Goal: Transaction & Acquisition: Obtain resource

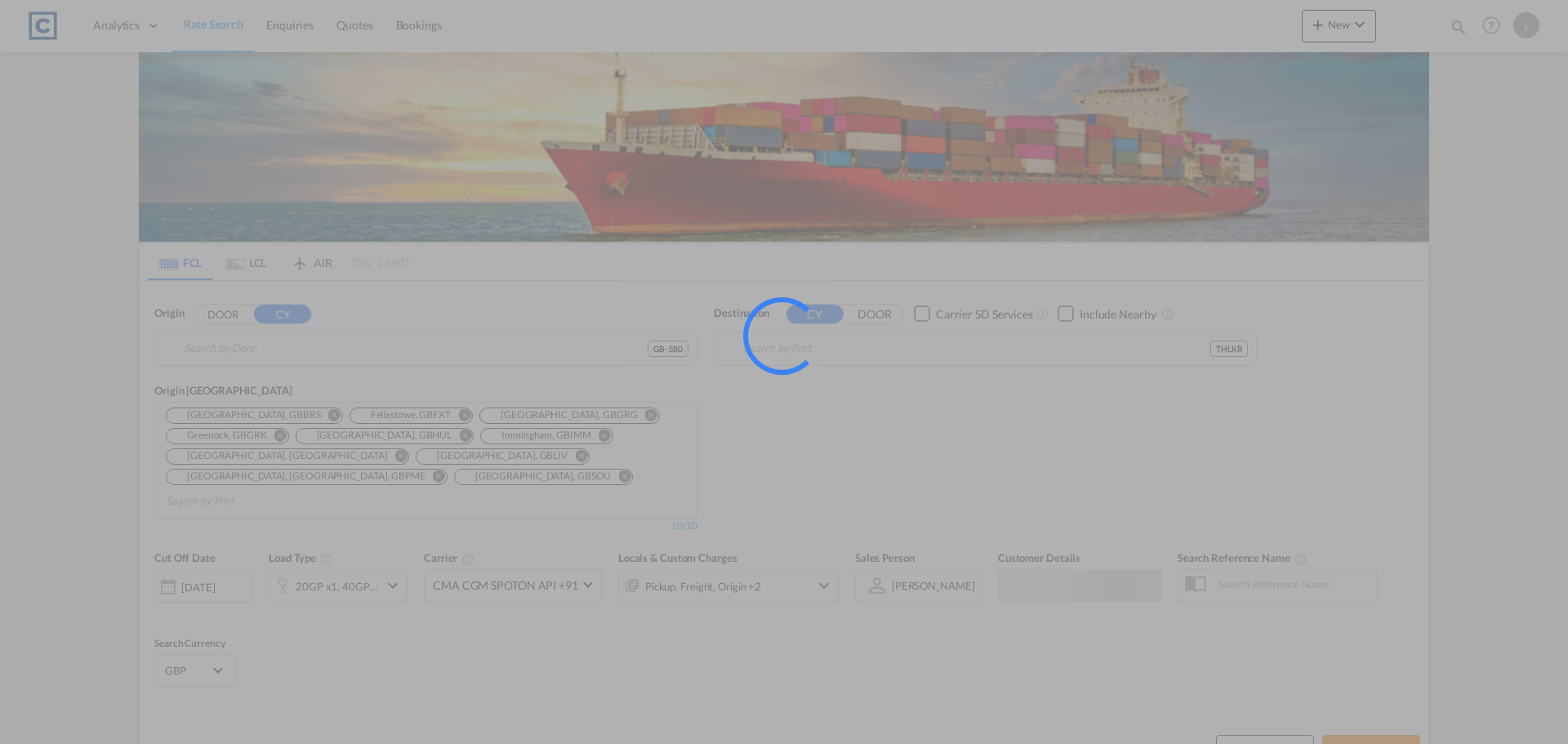
type input "GB-S80, Bassetlaw"
type input "[GEOGRAPHIC_DATA], THLKR"
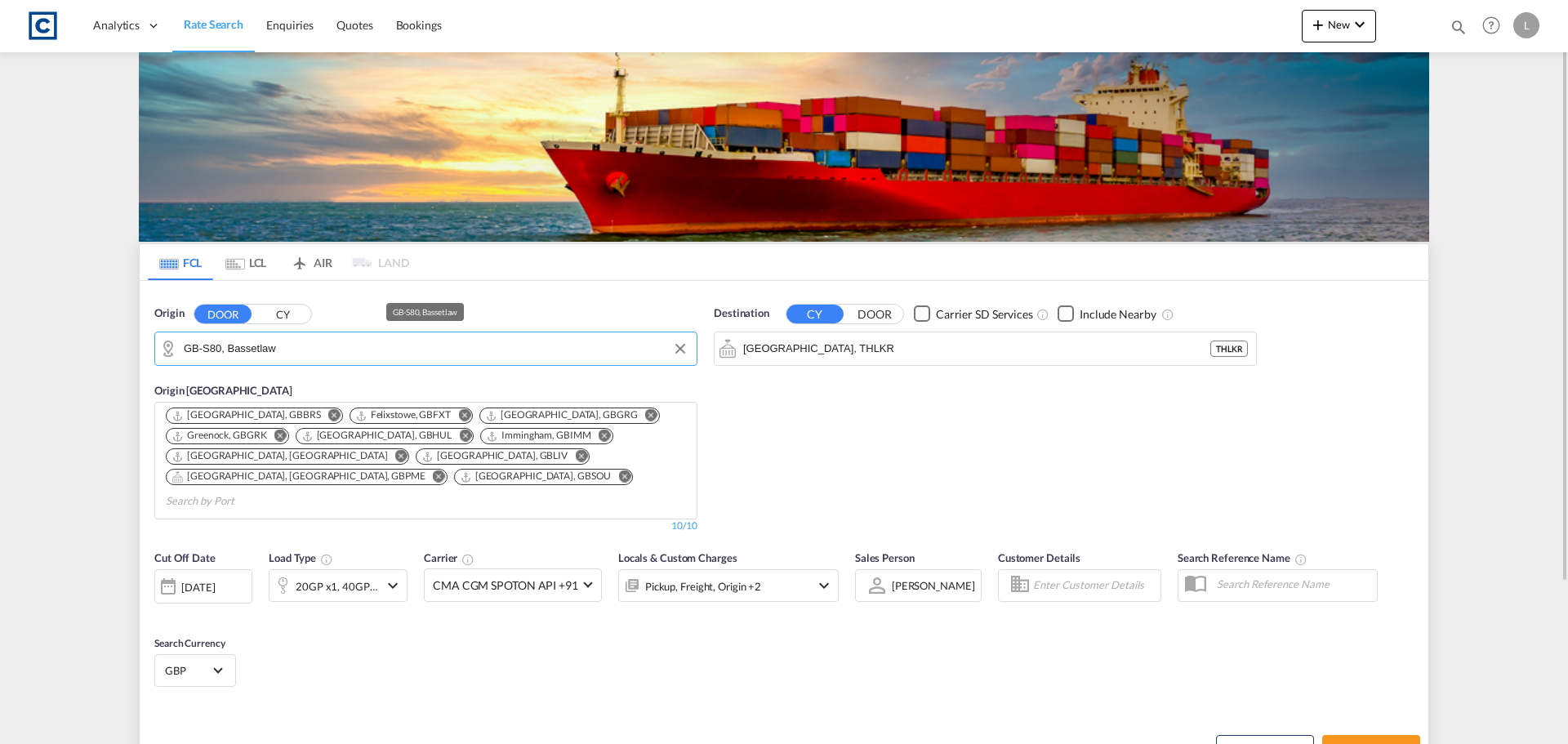
click at [217, 346] on input "GB-S80, Bassetlaw" at bounding box center [436, 349] width 505 height 24
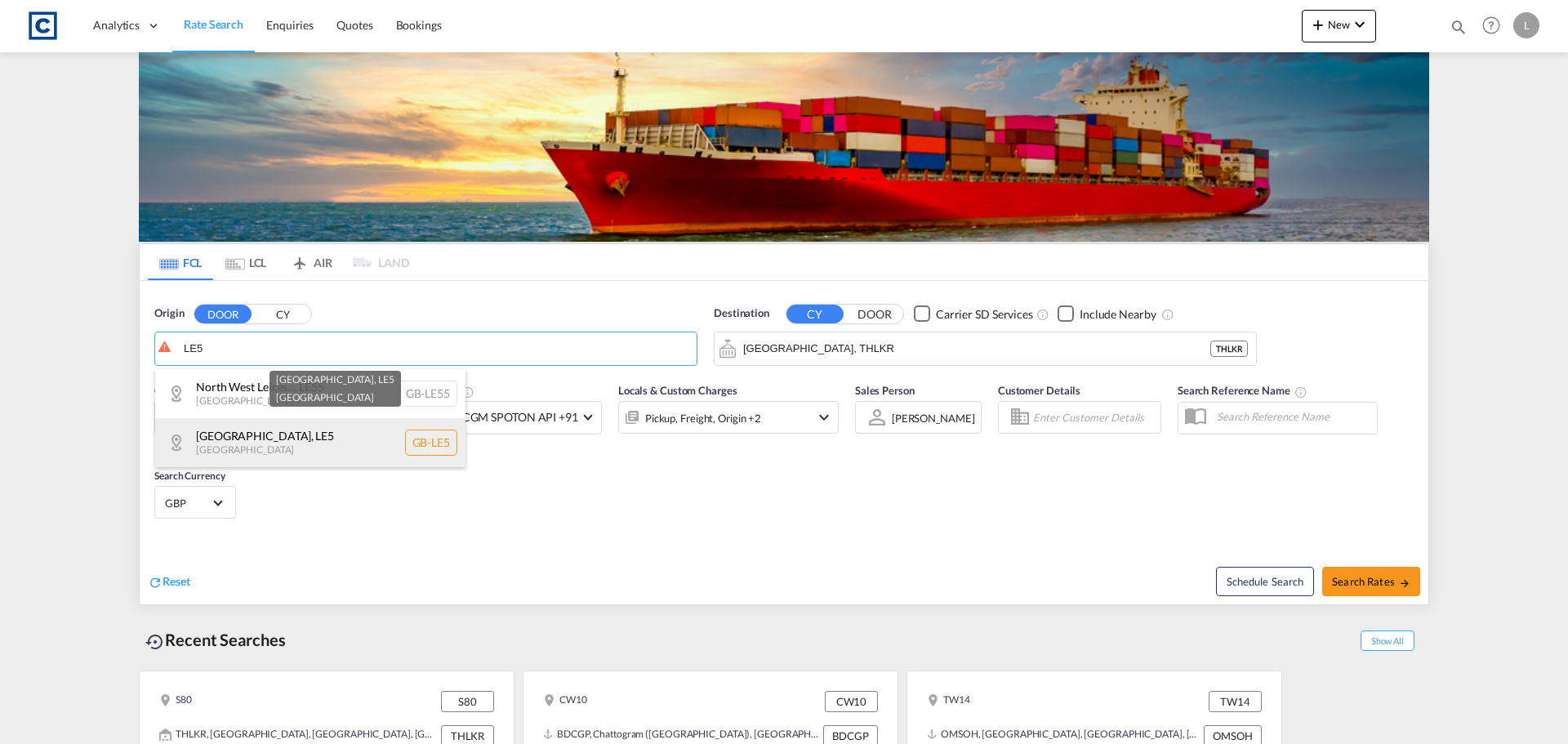
click at [337, 448] on div "[GEOGRAPHIC_DATA] , LE5 [GEOGRAPHIC_DATA] [GEOGRAPHIC_DATA]-LE5" at bounding box center [310, 442] width 310 height 49
type input "GB-LE5, Leicester"
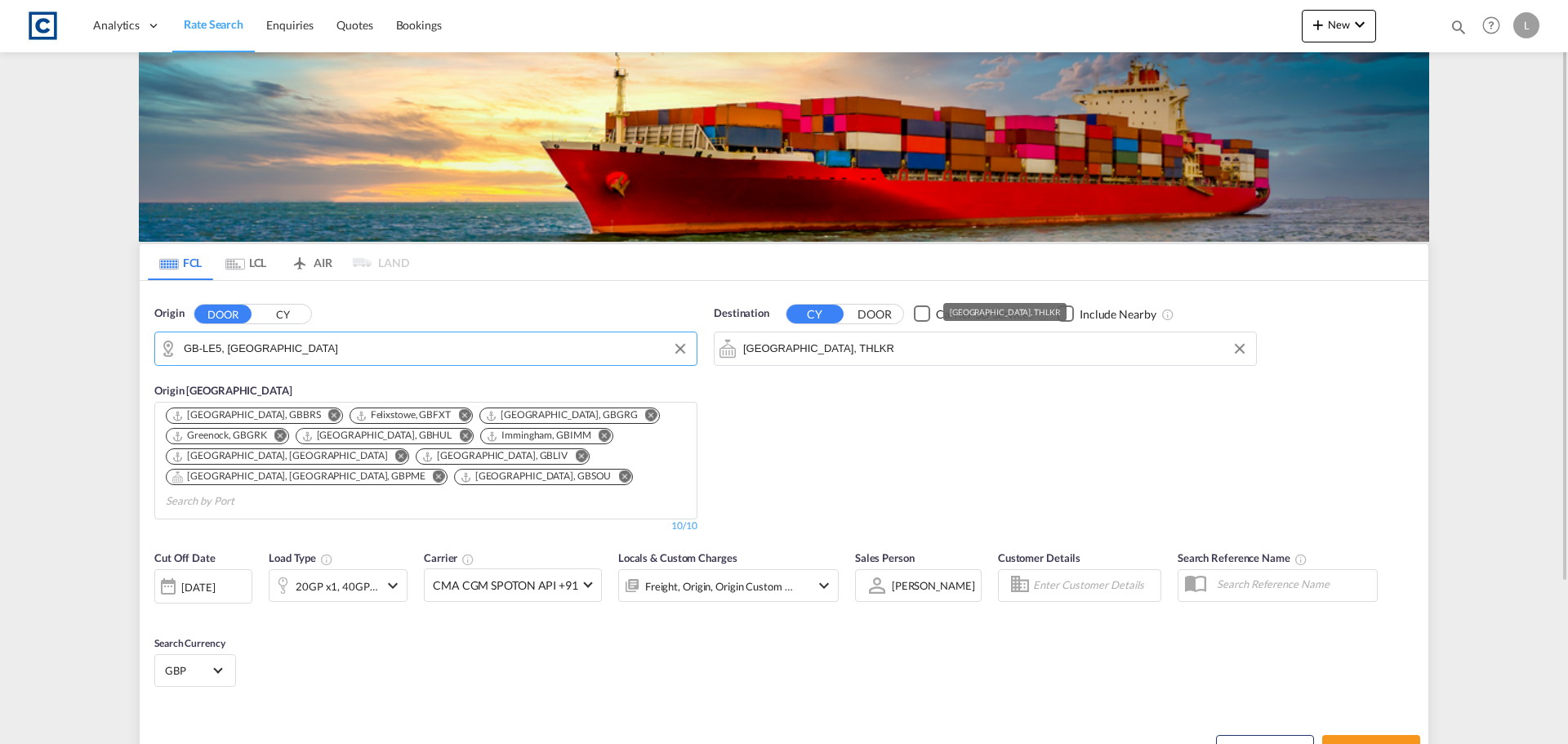
click at [867, 351] on input "Lat Krabang, THLKR" at bounding box center [996, 349] width 505 height 24
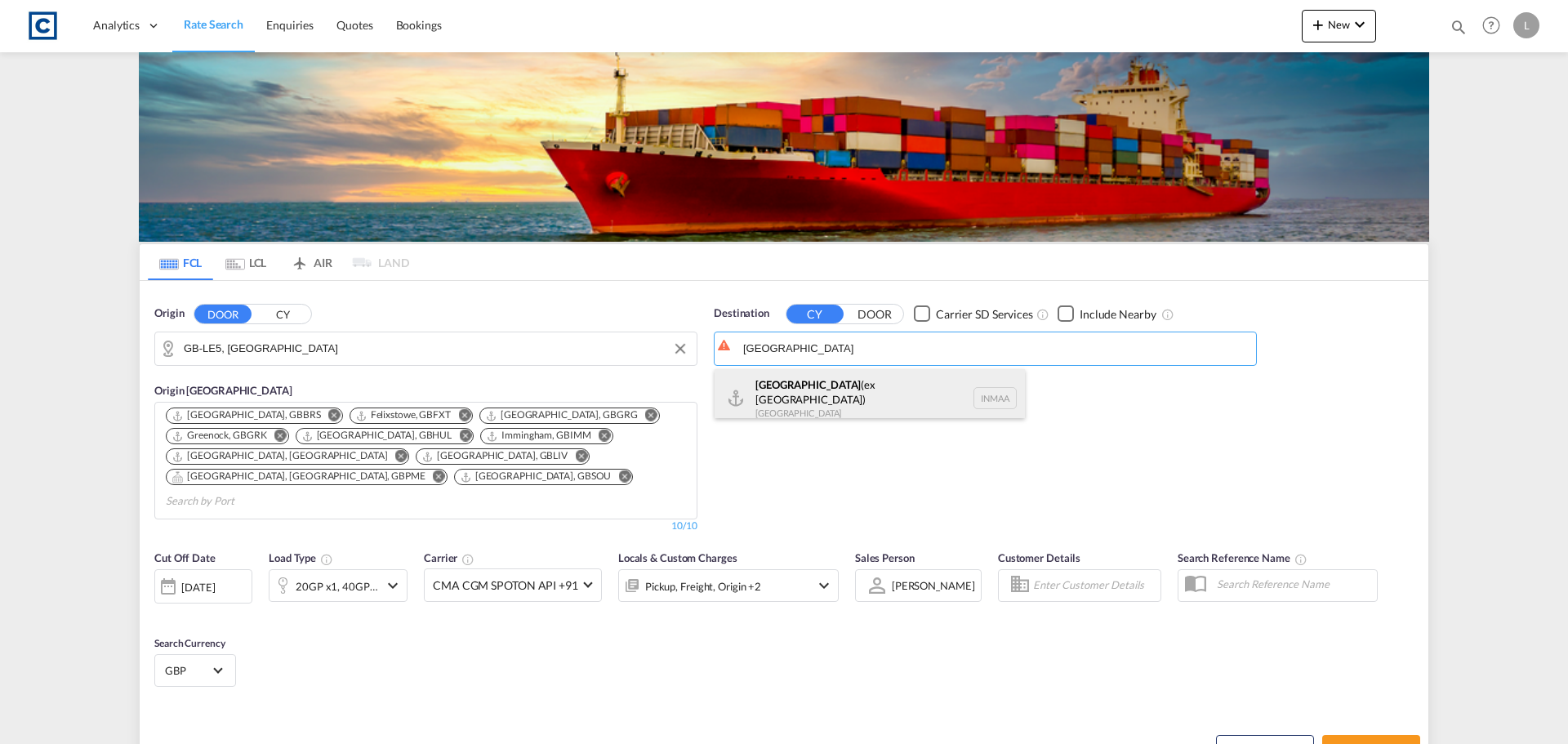
click at [854, 392] on div "Chennai (ex Madras) India INMAA" at bounding box center [870, 399] width 310 height 59
type input "Chennai (ex Madras), INMAA"
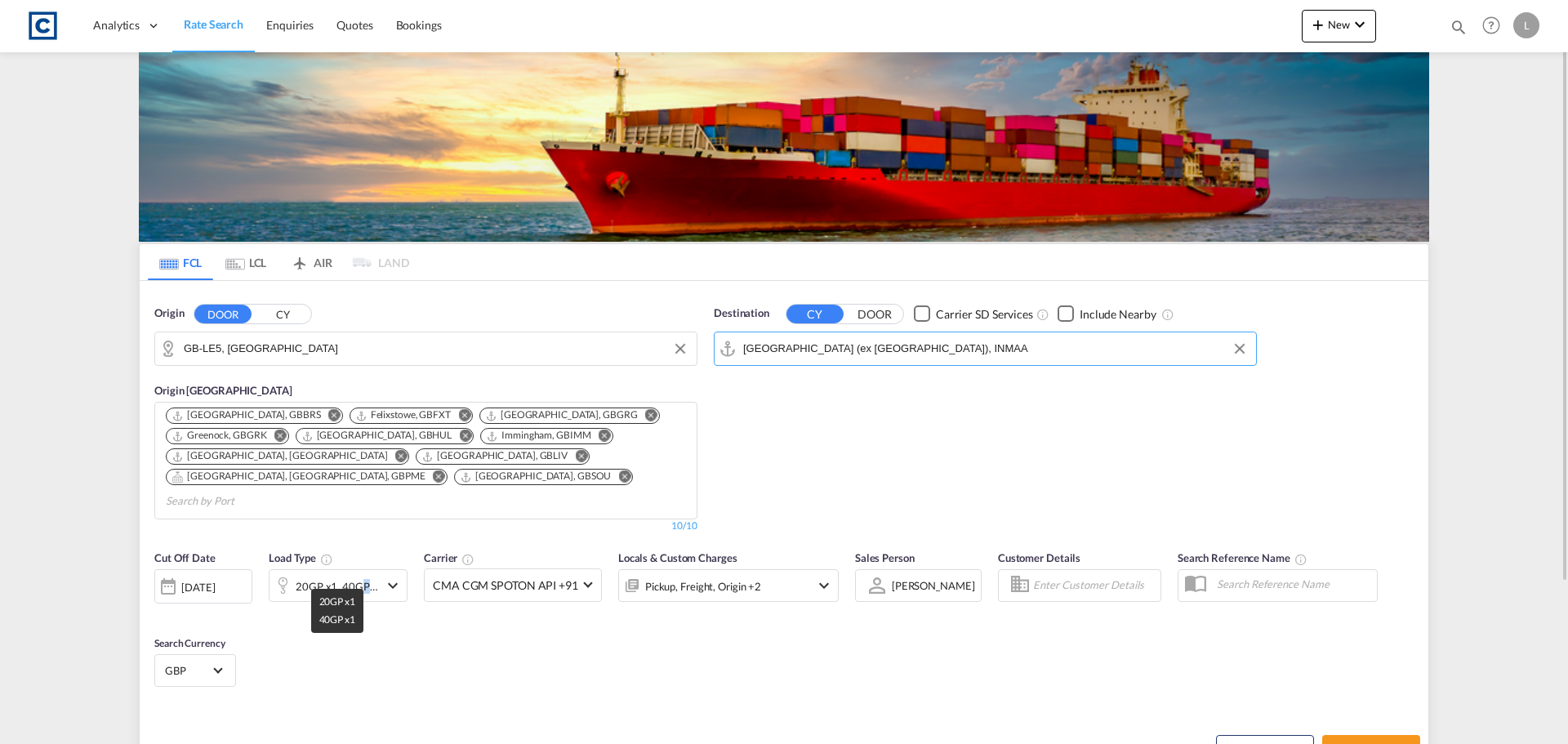
click at [363, 574] on div "20GP x1, 40GP x1" at bounding box center [337, 586] width 84 height 23
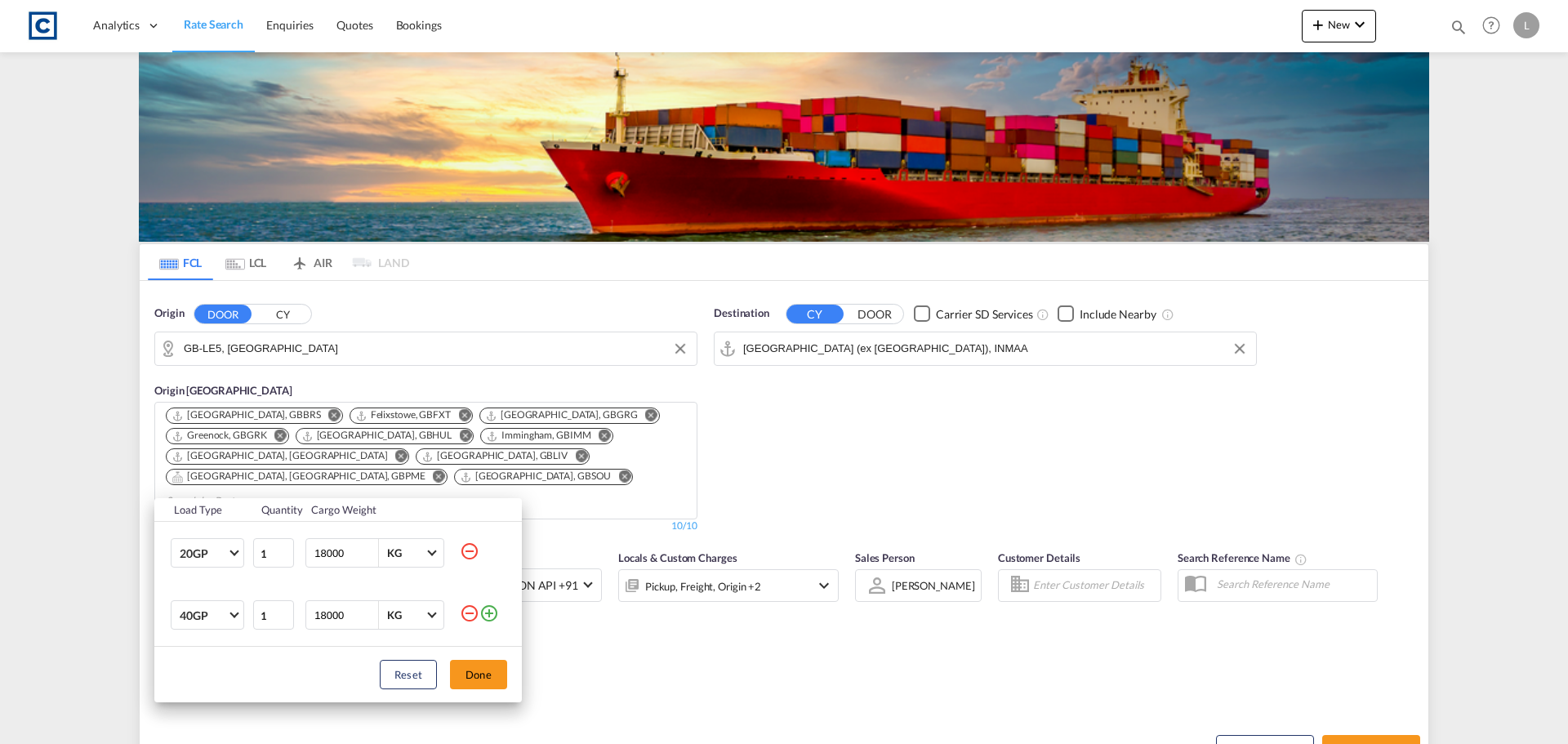
drag, startPoint x: 469, startPoint y: 610, endPoint x: 484, endPoint y: 640, distance: 33.5
click at [473, 616] on md-icon "icon-minus-circle-outline" at bounding box center [470, 613] width 20 height 20
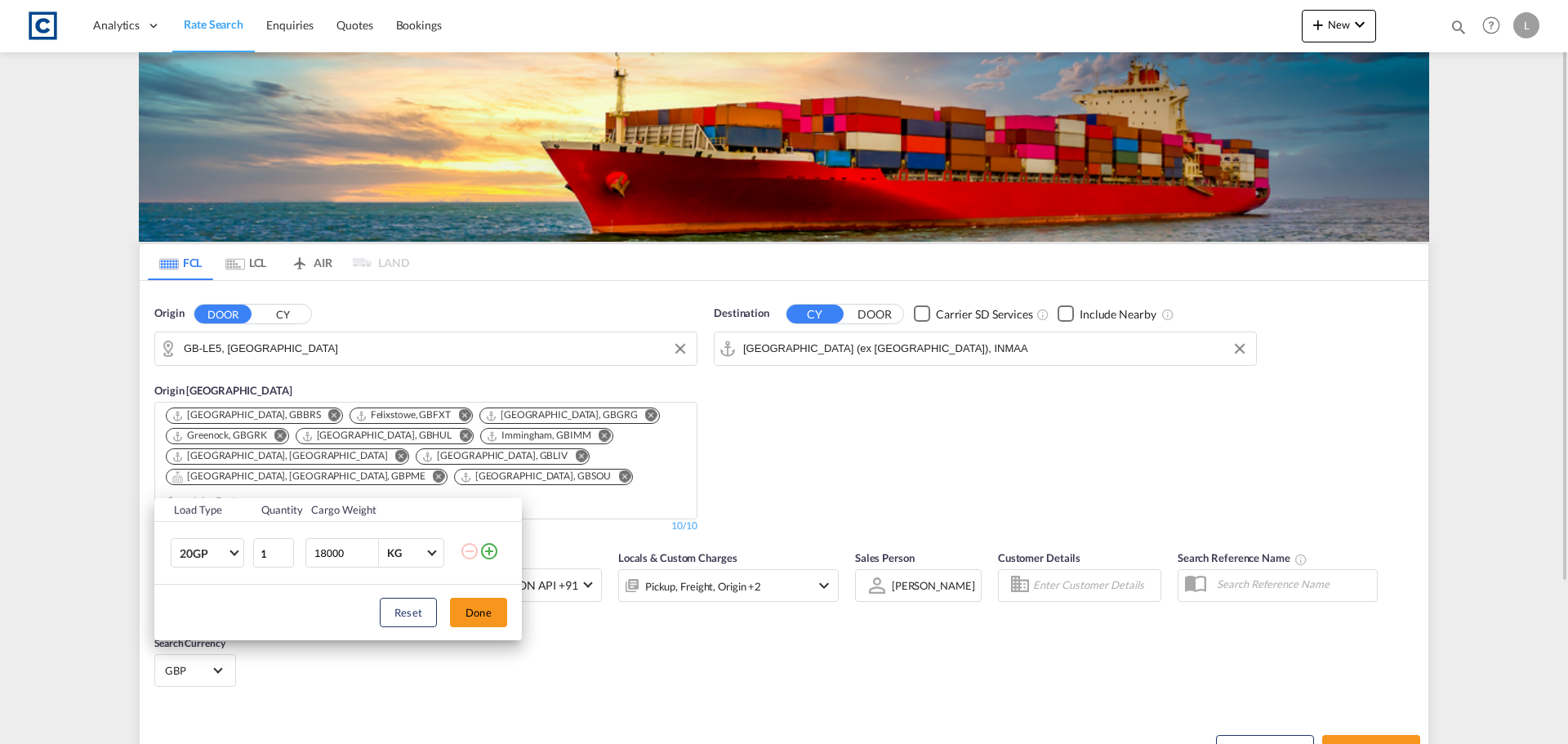
click at [474, 608] on button "Done" at bounding box center [478, 612] width 57 height 29
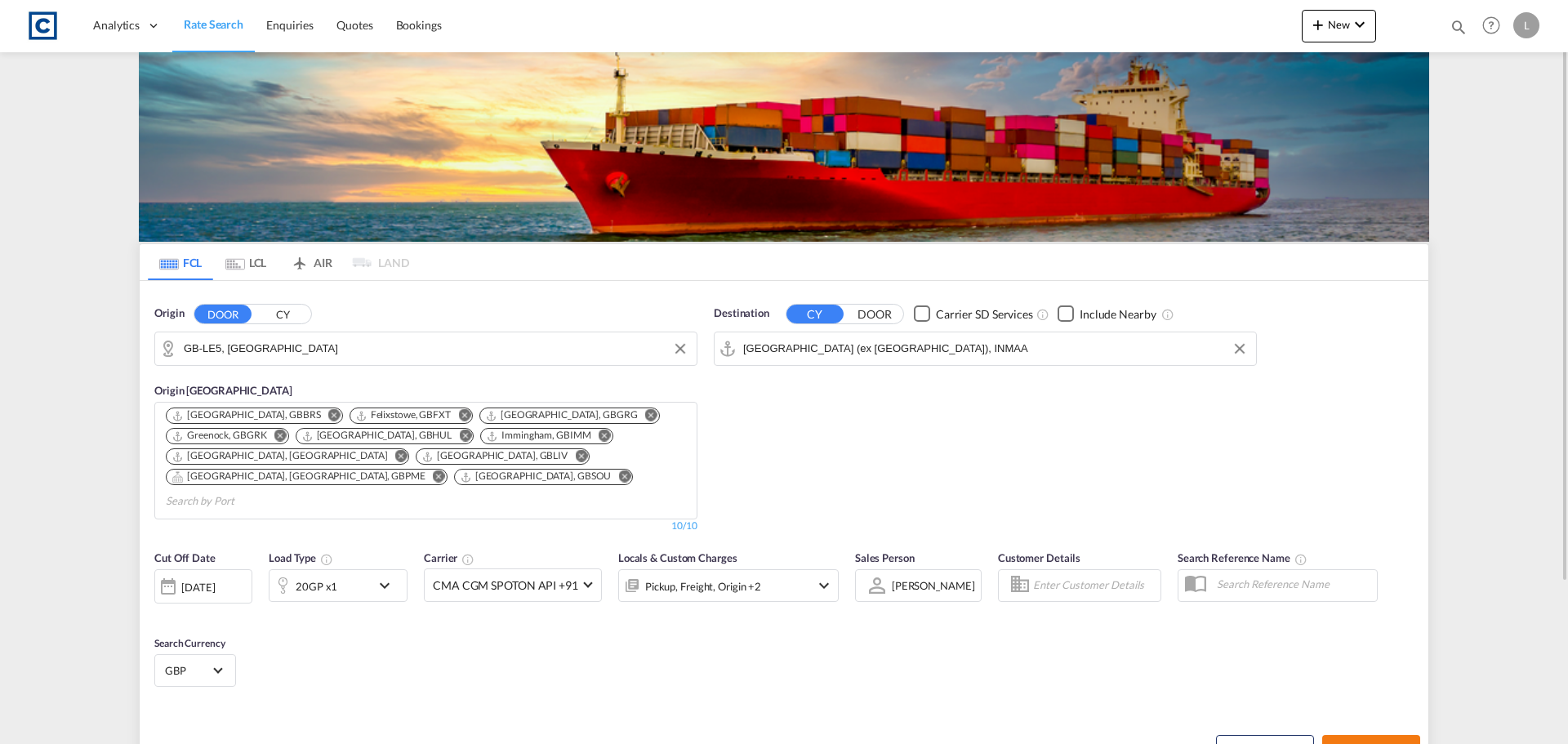
click at [1351, 743] on span "Search Rates" at bounding box center [1371, 749] width 78 height 13
type input "LE5 to INMAA / 16 Sep 2025"
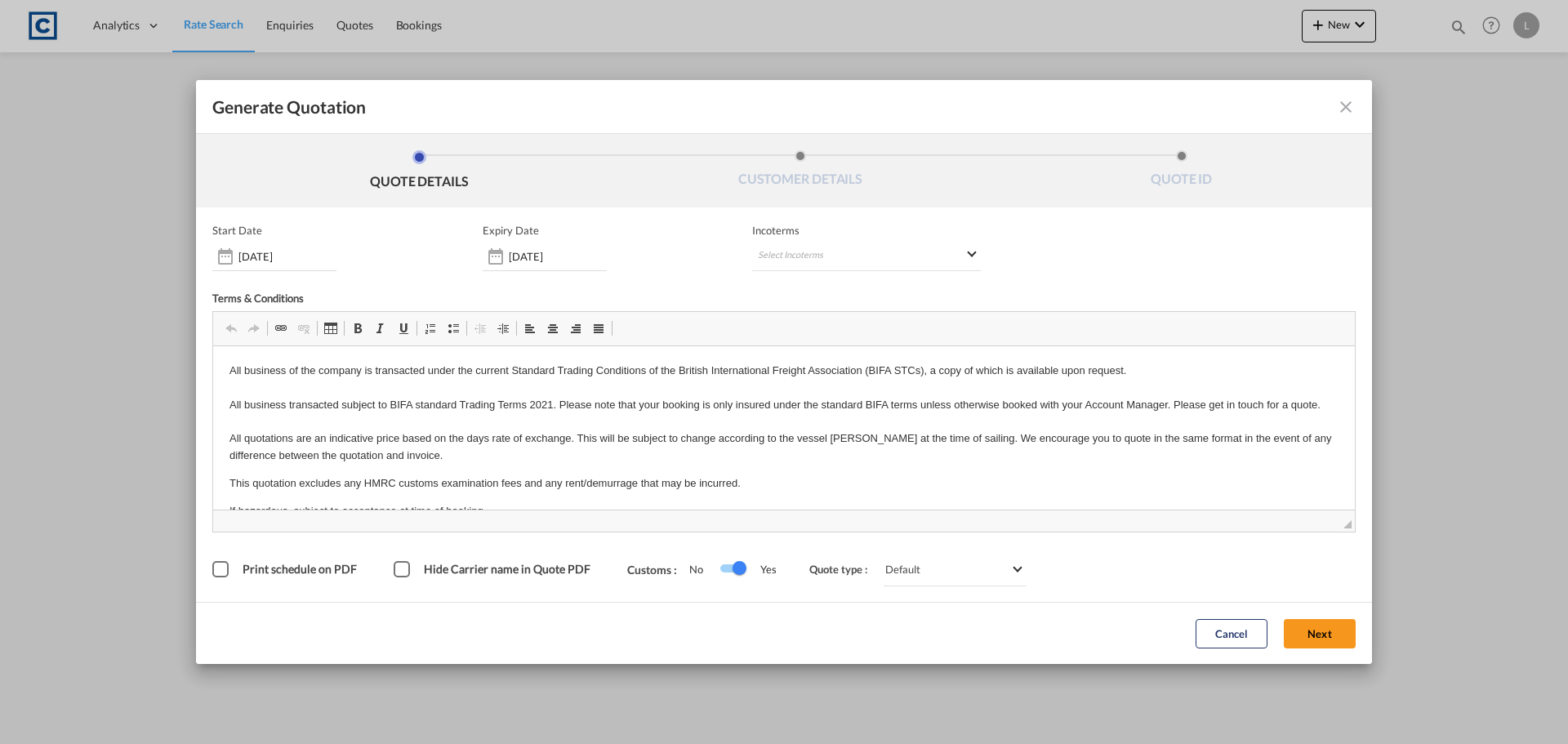
drag, startPoint x: 1313, startPoint y: 636, endPoint x: 1108, endPoint y: 555, distance: 220.4
click at [1312, 636] on button "Next" at bounding box center [1319, 634] width 72 height 29
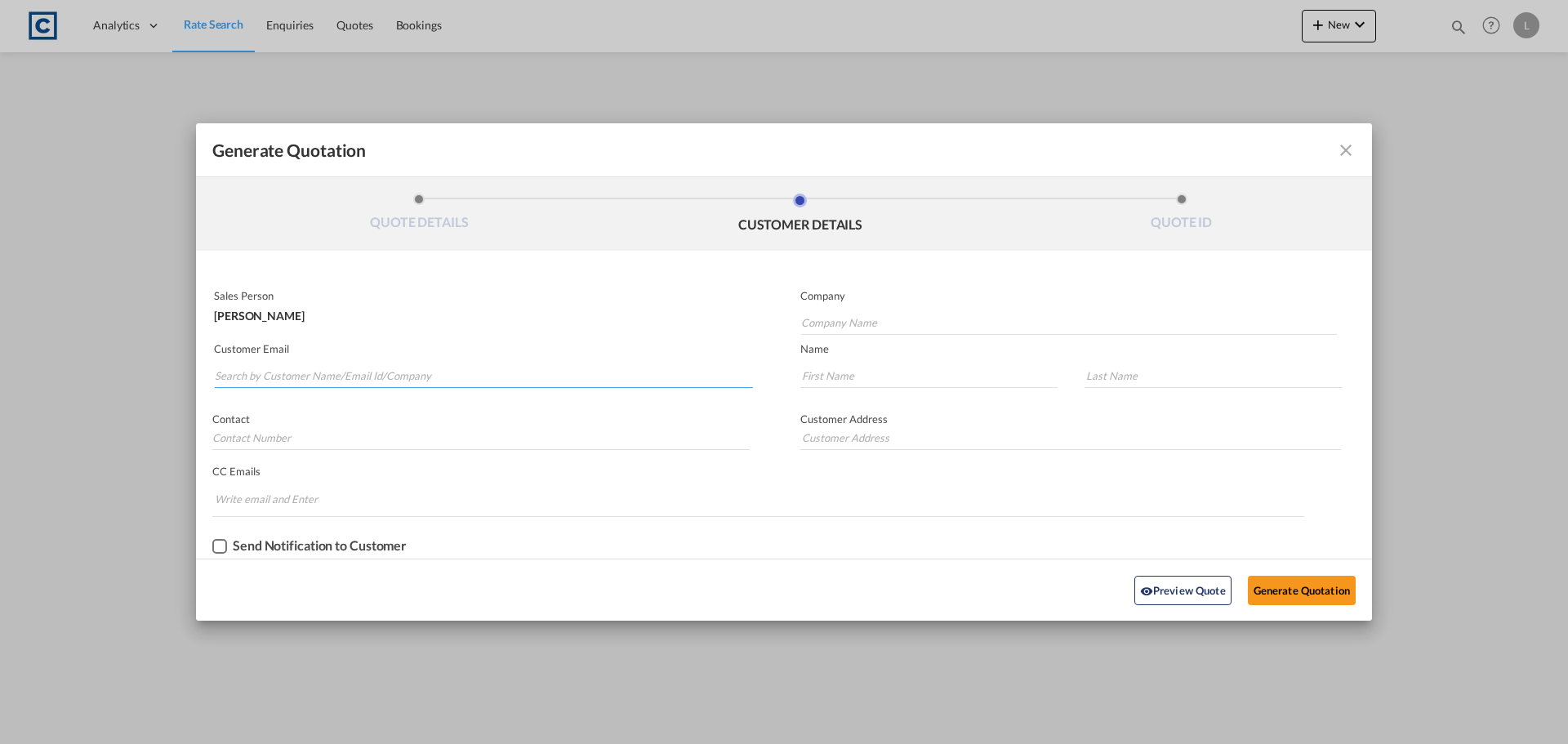
click at [390, 384] on input "Search by Customer Name/Email Id/Company" at bounding box center [483, 375] width 538 height 24
type input "CALLUM.[PERSON_NAME] @[DOMAIN_NAME]"
click at [887, 332] on input "Company Name" at bounding box center [1069, 322] width 536 height 24
type input "q"
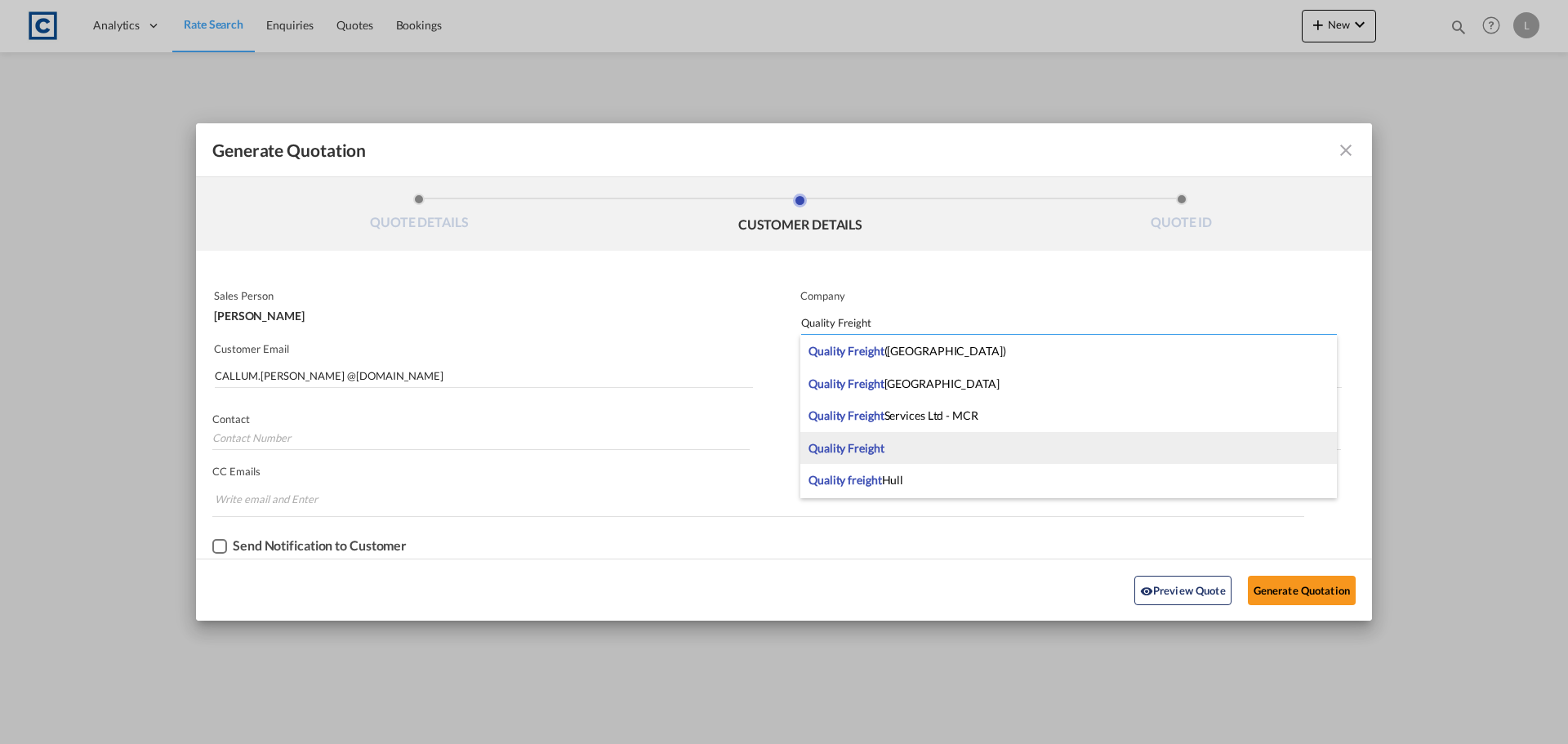
click at [921, 450] on div "Quality Freight" at bounding box center [1068, 449] width 537 height 33
type input "Quality Freight"
type input "[GEOGRAPHIC_DATA]"
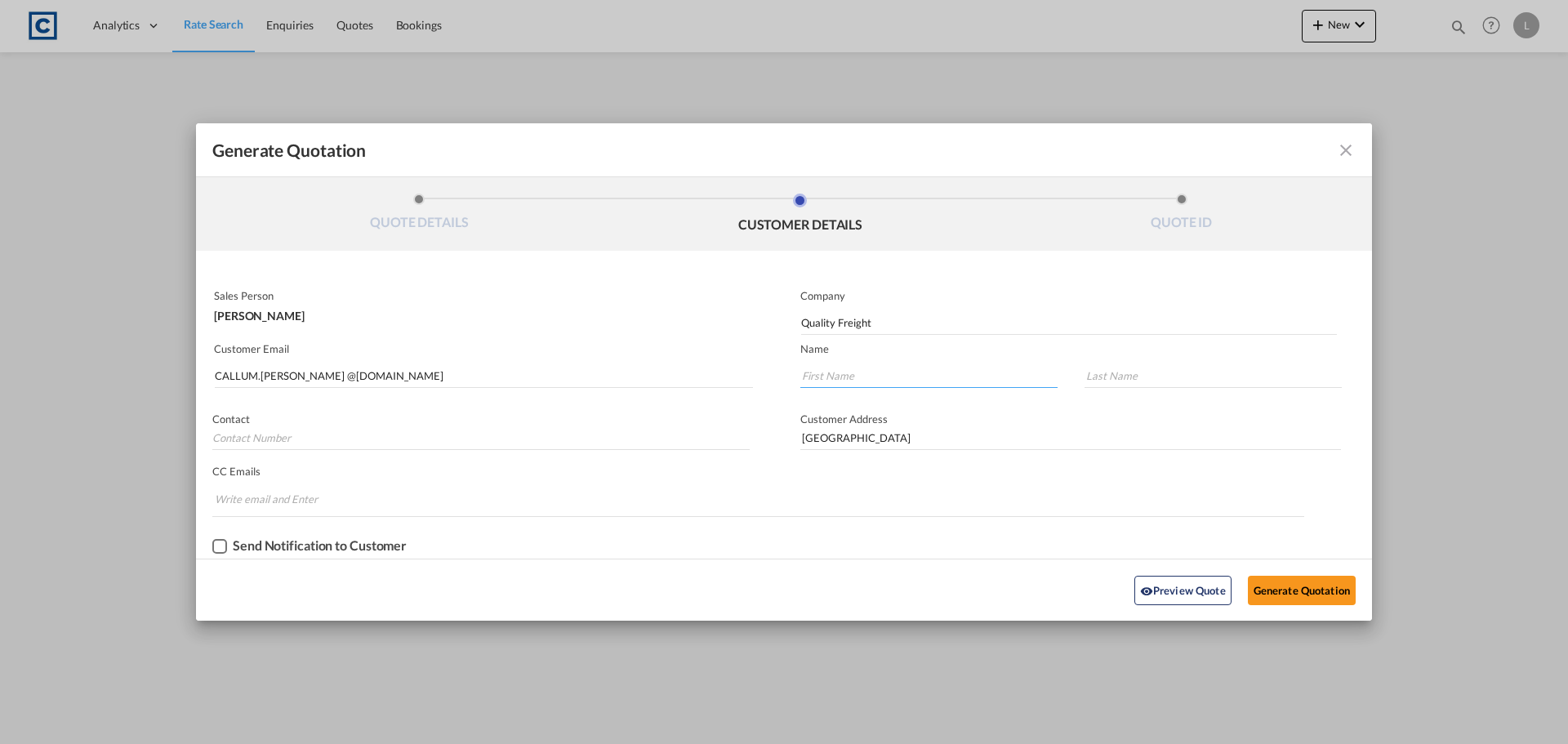
click at [856, 371] on input "Generate QuotationQUOTE ..." at bounding box center [929, 375] width 258 height 24
type input "Callum"
type input "[PERSON_NAME]"
click at [1297, 585] on button "Generate Quotation" at bounding box center [1302, 590] width 108 height 29
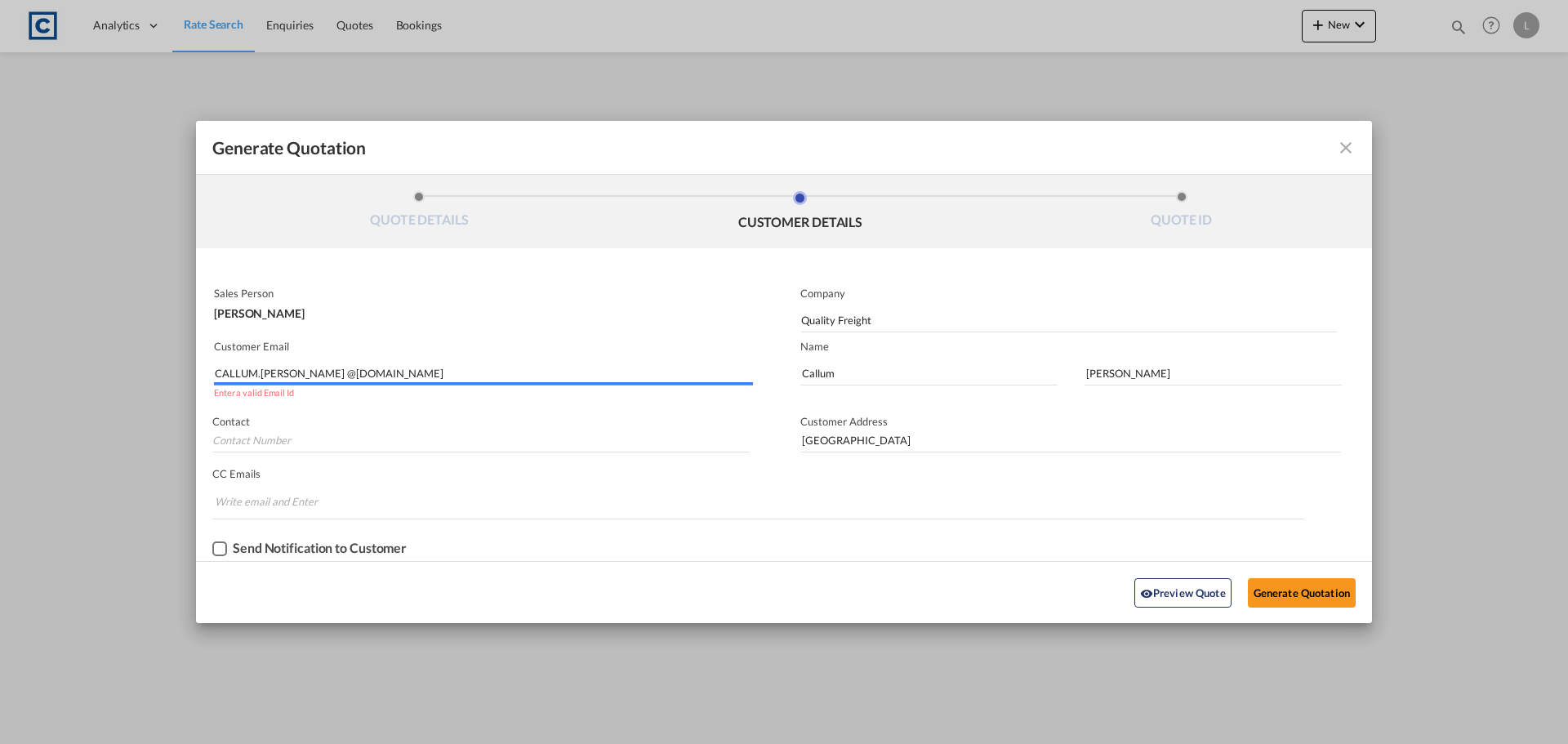
drag, startPoint x: 301, startPoint y: 371, endPoint x: 325, endPoint y: 356, distance: 28.3
click at [305, 369] on input "CALLUM.[PERSON_NAME] @[DOMAIN_NAME]" at bounding box center [483, 373] width 538 height 24
click at [258, 376] on input "CALLUM.[PERSON_NAME] @[DOMAIN_NAME]" at bounding box center [483, 373] width 538 height 24
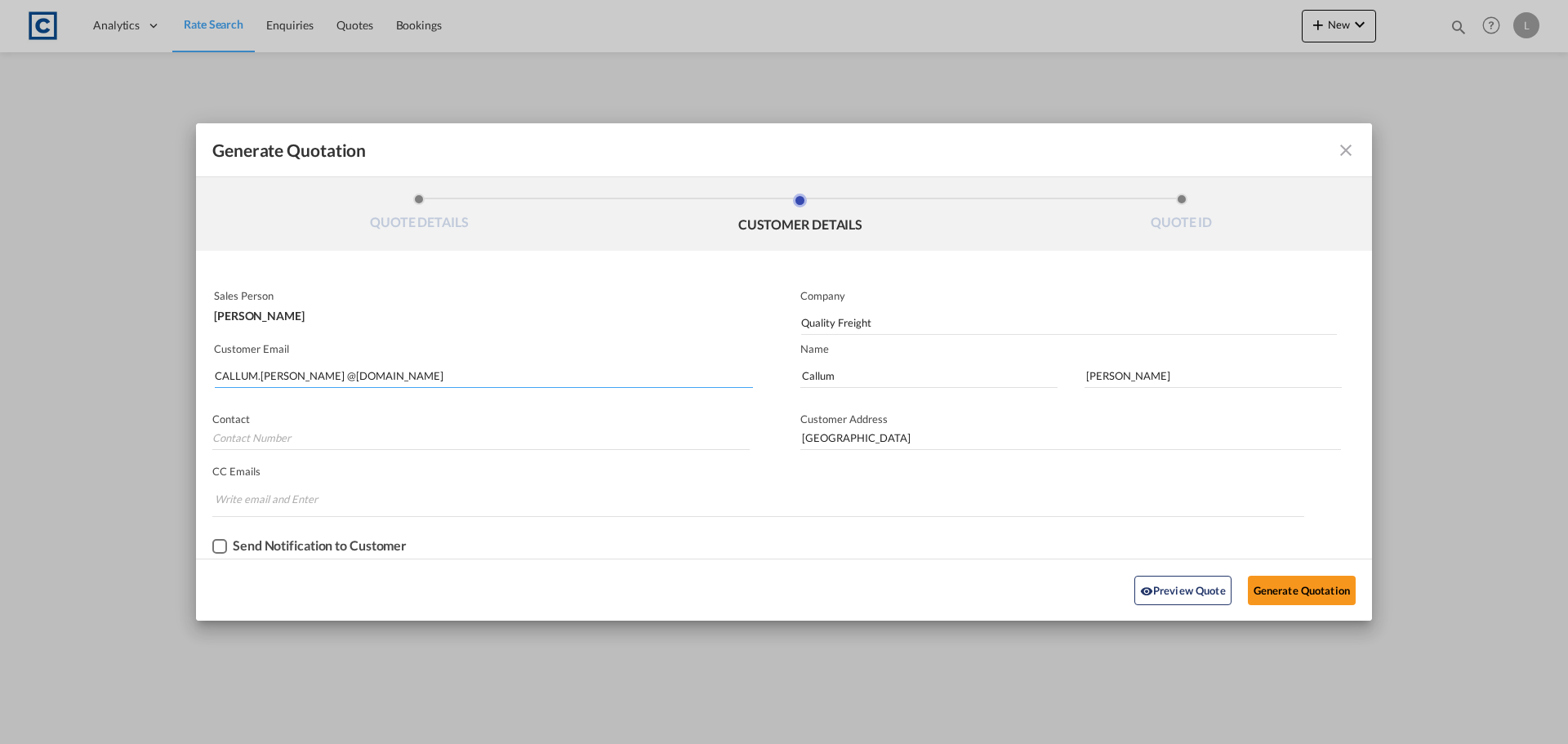
type input "CALLUMBARNES @[DOMAIN_NAME]"
click at [448, 379] on input "CALLUMBARNES @[DOMAIN_NAME]" at bounding box center [483, 375] width 538 height 24
click at [1312, 596] on button "Generate Quotation" at bounding box center [1302, 590] width 108 height 29
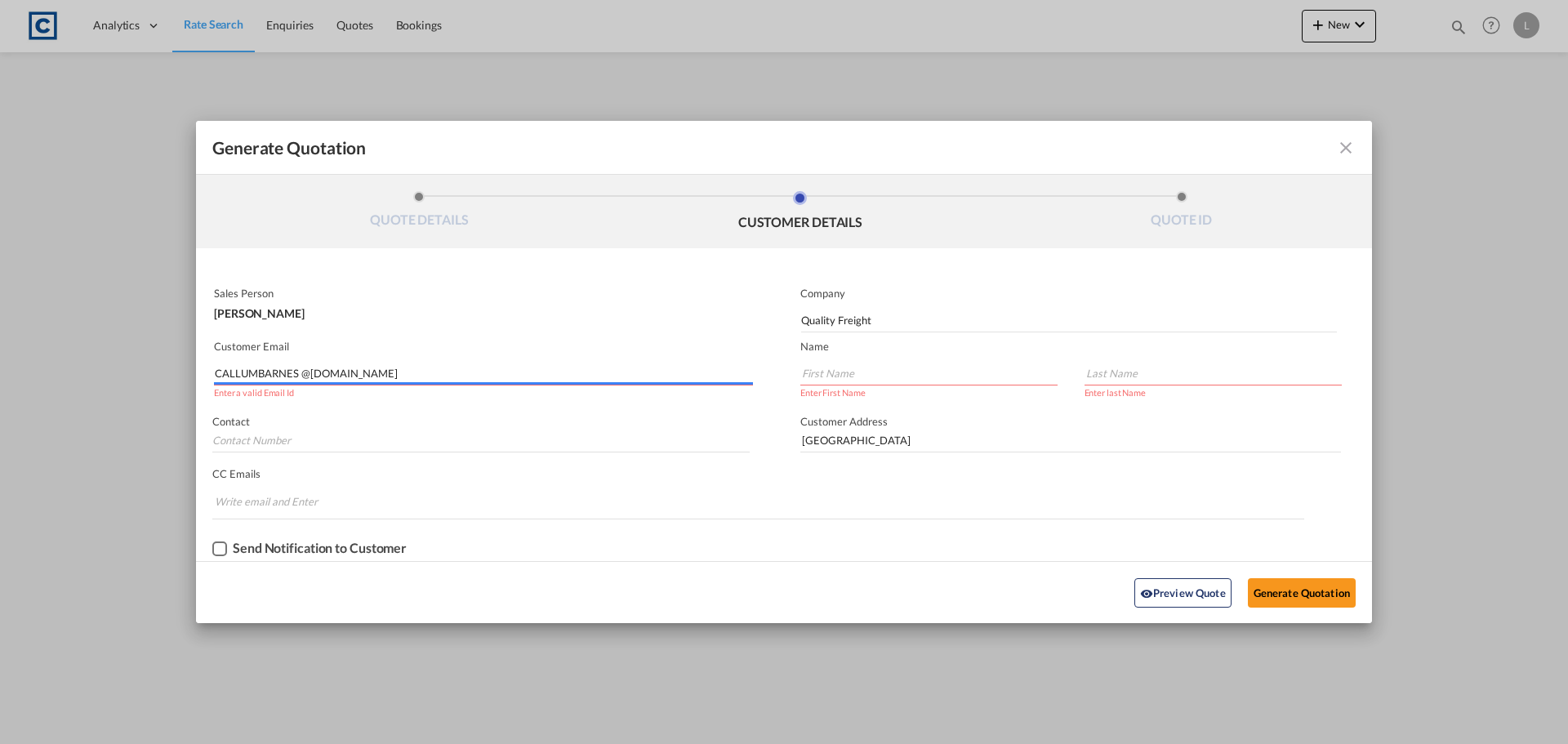
click at [451, 384] on md-autocomplete-wrap "CALLUMBARNES @[DOMAIN_NAME]" at bounding box center [483, 369] width 539 height 33
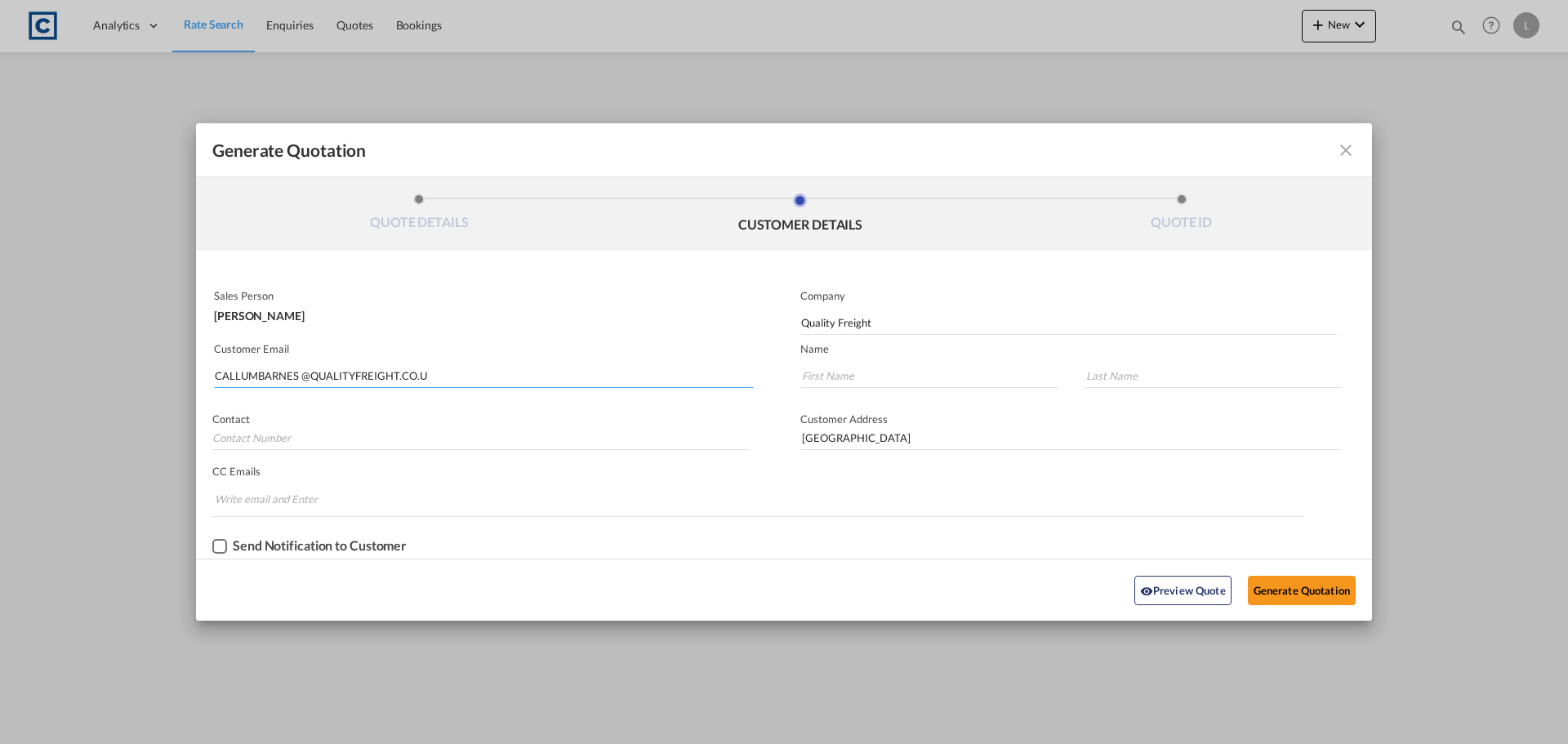
drag, startPoint x: 455, startPoint y: 376, endPoint x: 156, endPoint y: 388, distance: 299.2
click at [156, 388] on div "Generate Quotation QUOTE DETAILS CUSTOMER DETAILS QUOTE ID Start Date [DATE] Ex…" at bounding box center [784, 372] width 1568 height 744
click at [407, 375] on input "callimBarnes@qalityfreight" at bounding box center [483, 375] width 538 height 24
type input "[EMAIL_ADDRESS][DOMAIN_NAME]"
click at [870, 374] on input "Generate QuotationQUOTE ..." at bounding box center [929, 375] width 258 height 24
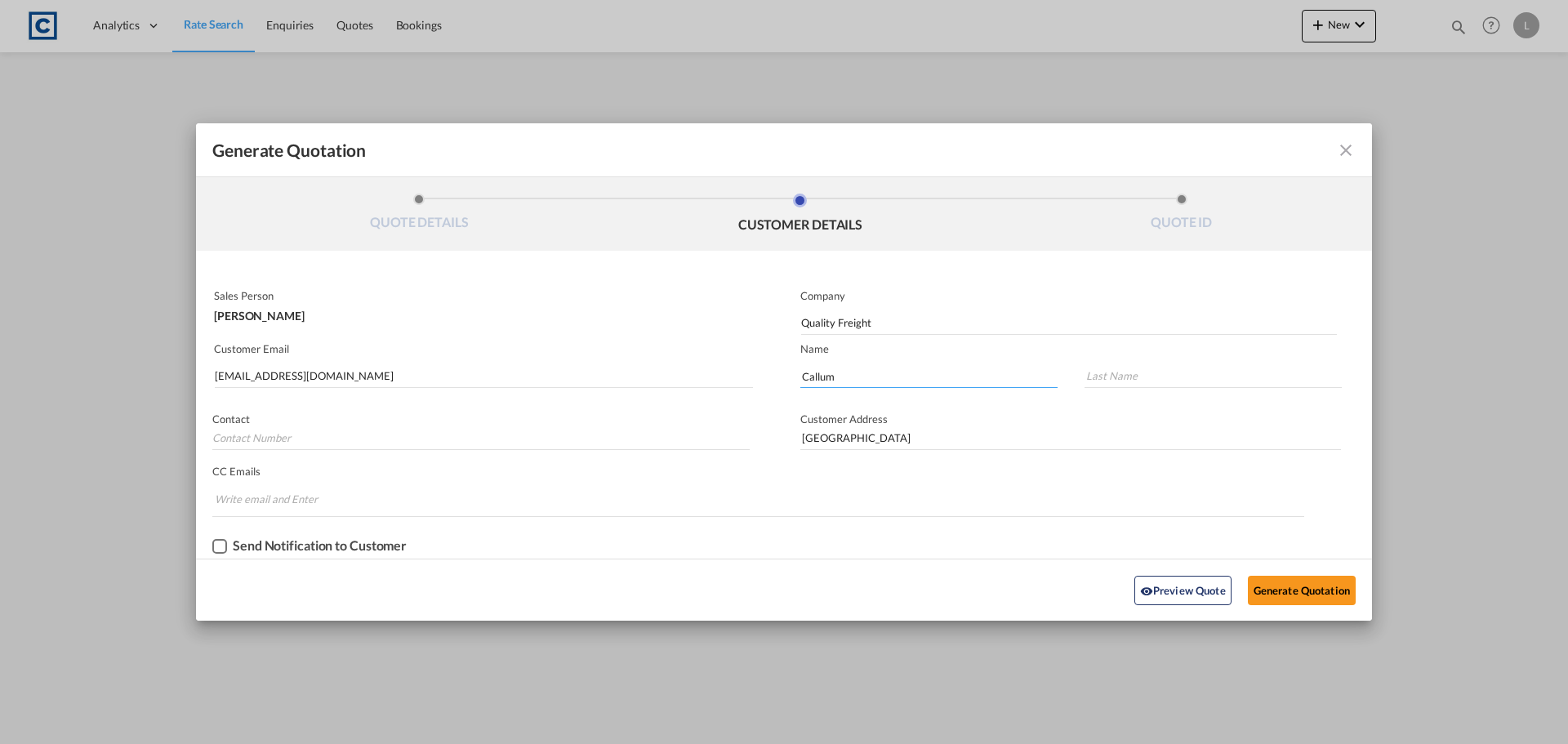
type input "Callum"
type input "[PERSON_NAME]"
click at [1322, 589] on button "Generate Quotation" at bounding box center [1302, 590] width 108 height 29
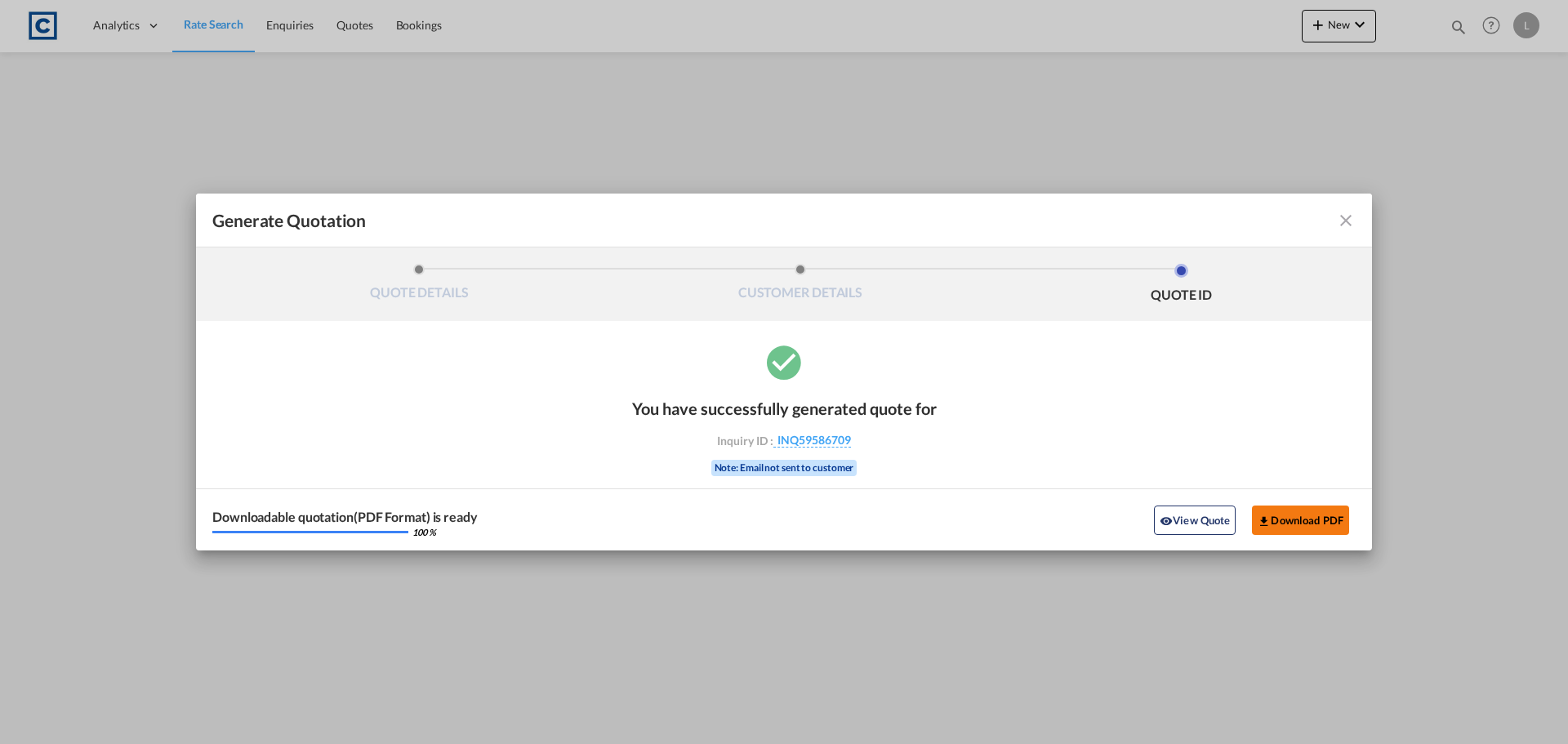
click at [1327, 522] on button "Download PDF" at bounding box center [1300, 520] width 97 height 29
